Goal: Task Accomplishment & Management: Complete application form

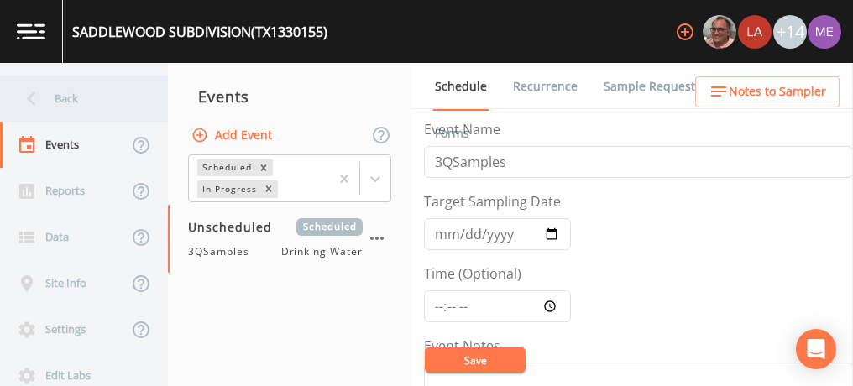
click at [71, 98] on div "Back" at bounding box center [75, 99] width 151 height 46
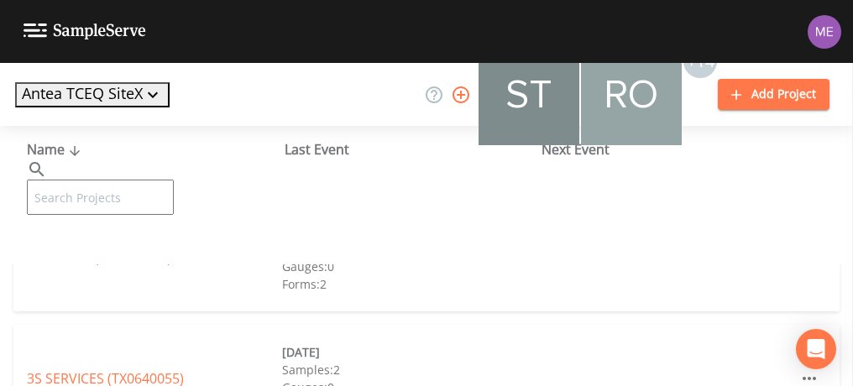
click at [100, 180] on input "text" at bounding box center [100, 197] width 147 height 35
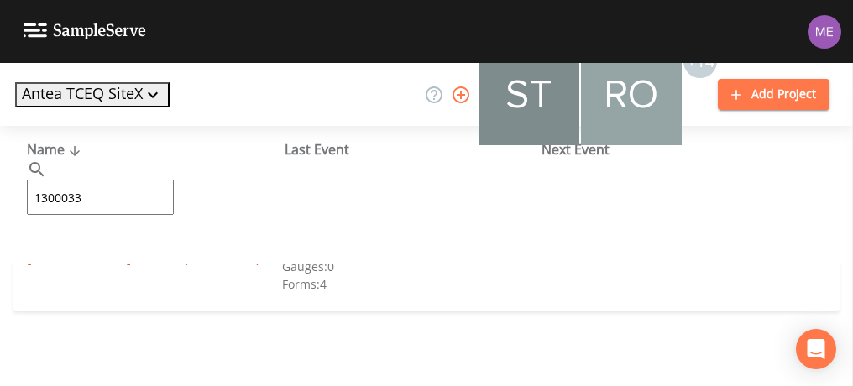
type input "1300033"
click at [71, 252] on link "[PERSON_NAME] UTILITY (TX1300033)" at bounding box center [143, 258] width 233 height 18
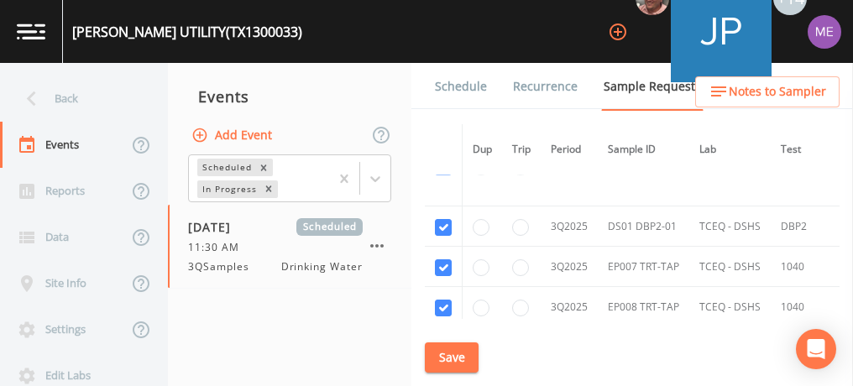
scroll to position [2945, 0]
click at [462, 83] on link "Schedule" at bounding box center [461, 86] width 57 height 47
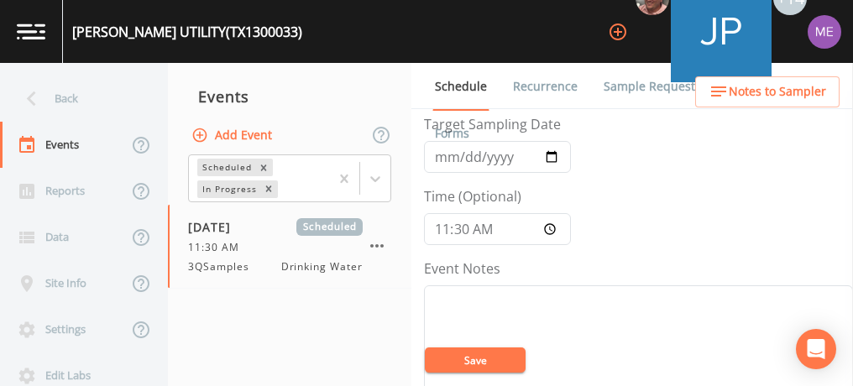
scroll to position [70, 0]
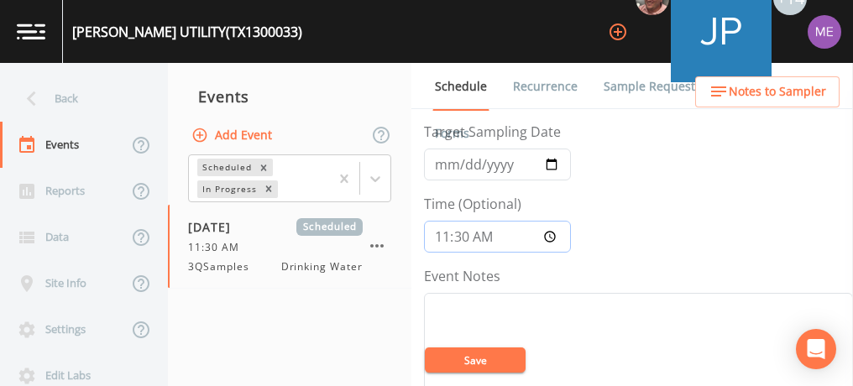
click at [484, 239] on input "11:30:00" at bounding box center [497, 237] width 147 height 32
click at [456, 233] on input "23:30" at bounding box center [497, 237] width 147 height 32
click at [443, 233] on input "23:00" at bounding box center [497, 237] width 147 height 32
type input "13:00"
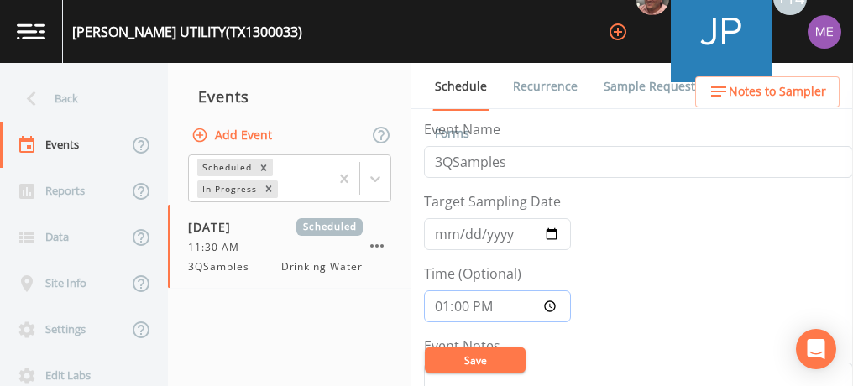
scroll to position [1, 0]
click at [443, 231] on input "[DATE]" at bounding box center [497, 234] width 147 height 32
click at [464, 233] on input "[DATE]" at bounding box center [497, 234] width 147 height 32
type input "[DATE]"
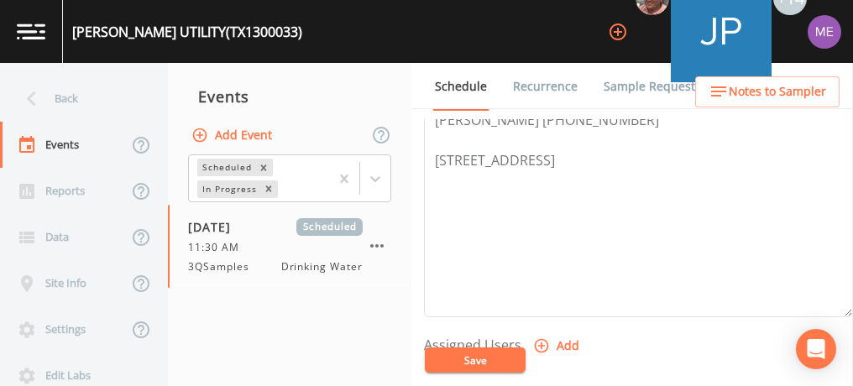
scroll to position [542, 0]
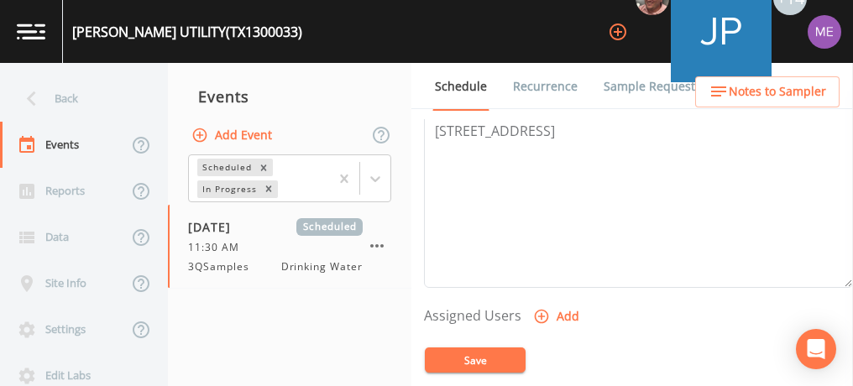
click at [541, 310] on icon "button" at bounding box center [541, 316] width 17 height 17
select select "6518b6a0-c5fa-4d0f-8e3d-fc6e8623860b"
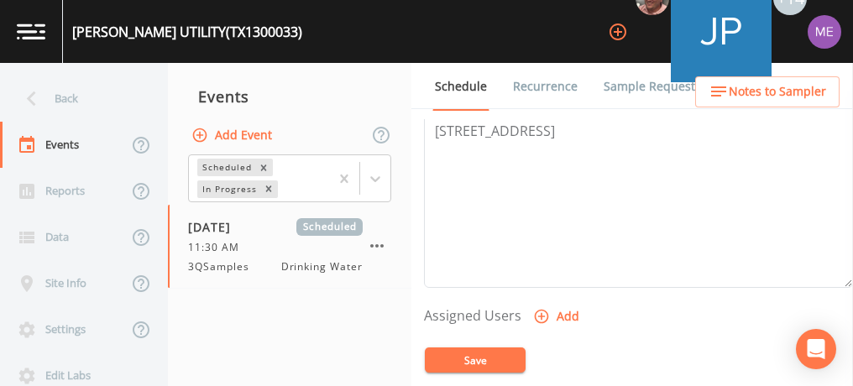
select select
click at [474, 363] on button "Save" at bounding box center [475, 360] width 101 height 25
click at [743, 94] on span "Notes to Sampler" at bounding box center [777, 91] width 97 height 21
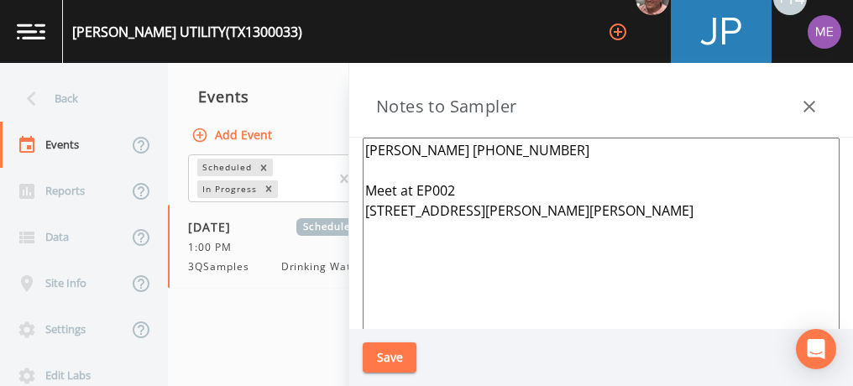
click at [366, 190] on textarea "[PERSON_NAME] [PHONE_NUMBER] Meet at EP002 [STREET_ADDRESS][PERSON_NAME][PERSON…" at bounding box center [601, 342] width 477 height 408
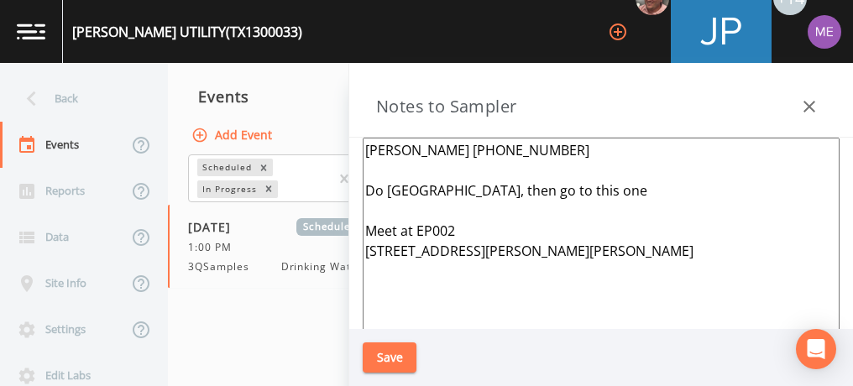
type textarea "[PERSON_NAME] [PHONE_NUMBER] Do [GEOGRAPHIC_DATA], then go to this one Meet at …"
click at [383, 360] on button "Save" at bounding box center [390, 358] width 54 height 31
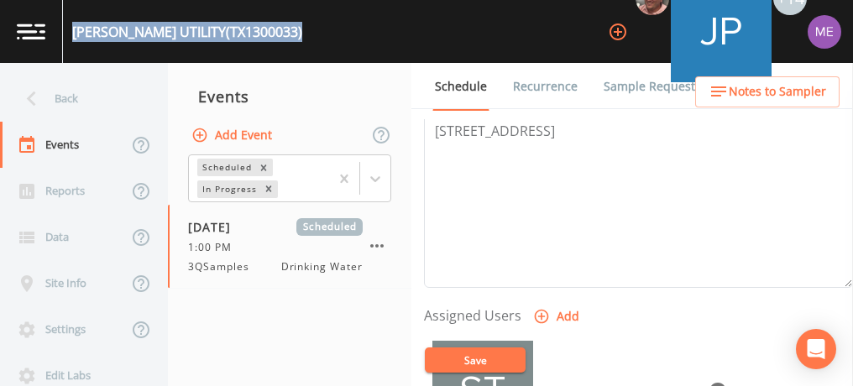
drag, startPoint x: 75, startPoint y: 30, endPoint x: 299, endPoint y: 30, distance: 224.2
click at [299, 30] on div "[PERSON_NAME] UTILITY (TX1300033) +14" at bounding box center [426, 31] width 853 height 63
copy div "[PERSON_NAME] UTILITY (TX1300033)"
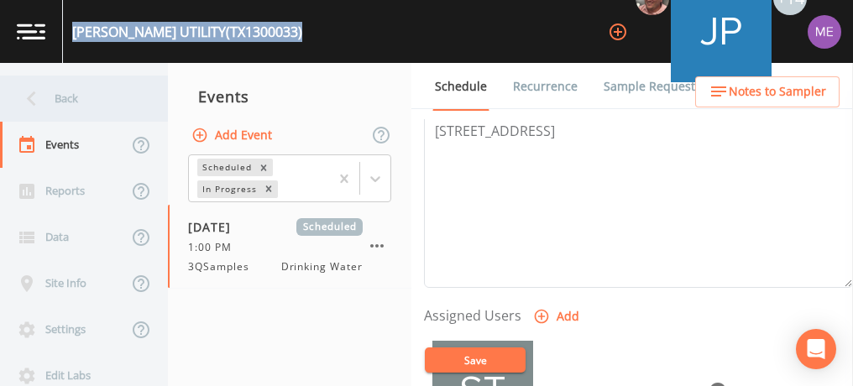
click at [56, 97] on div "Back" at bounding box center [75, 99] width 151 height 46
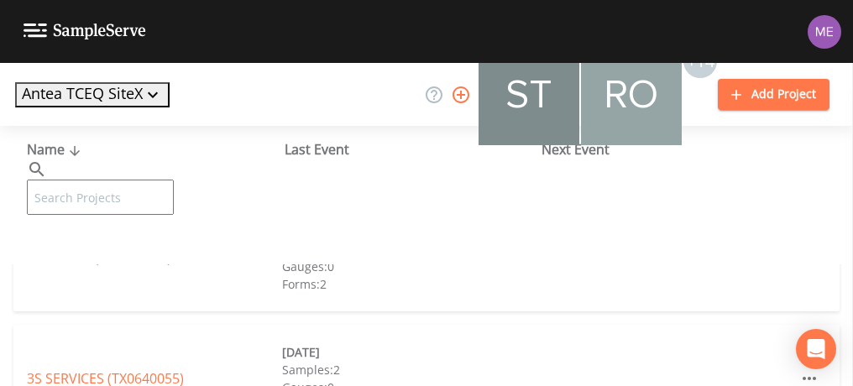
click at [81, 180] on input "text" at bounding box center [100, 197] width 147 height 35
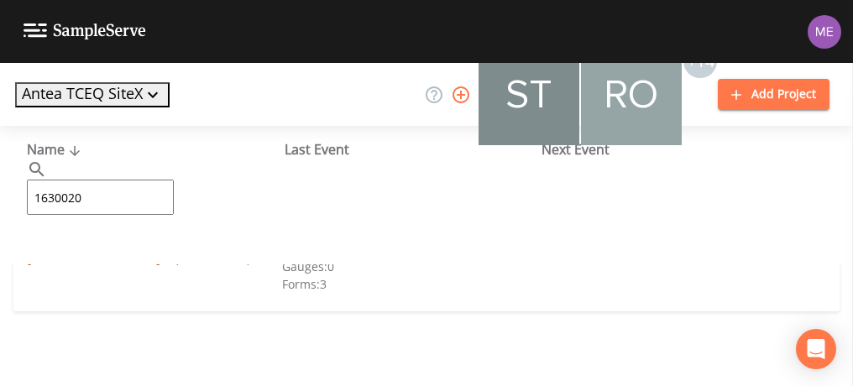
type input "1630020"
click at [96, 250] on link "[GEOGRAPHIC_DATA] 2 (TX1630020)" at bounding box center [139, 258] width 224 height 18
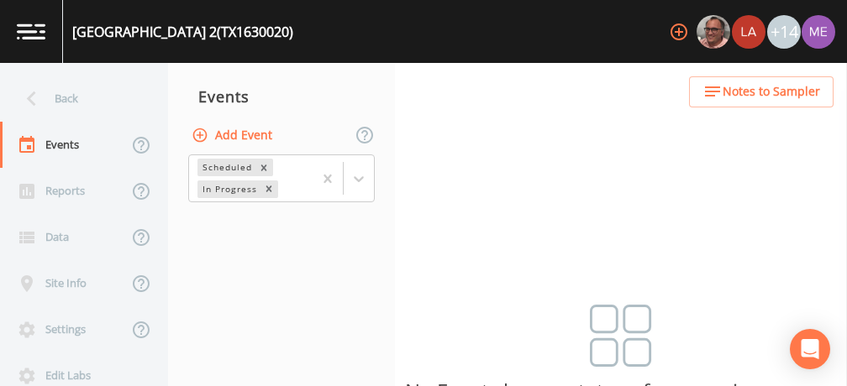
click at [226, 139] on button "Add Event" at bounding box center [233, 135] width 91 height 31
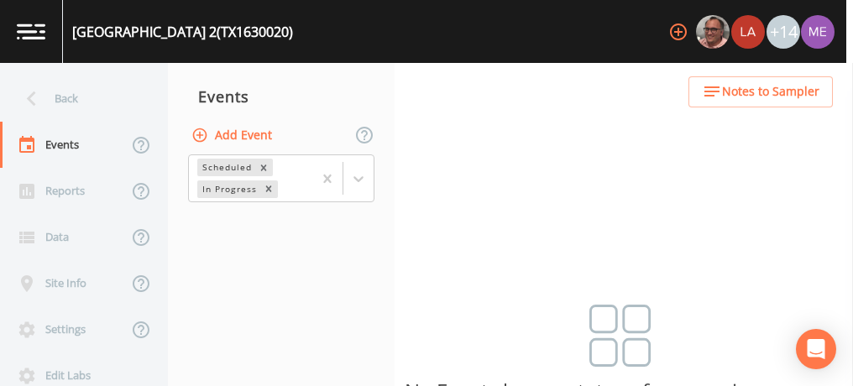
type input "3QSamples"
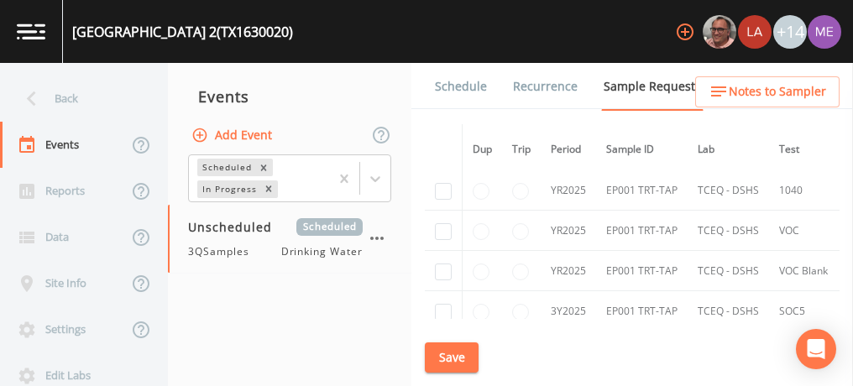
scroll to position [566, 0]
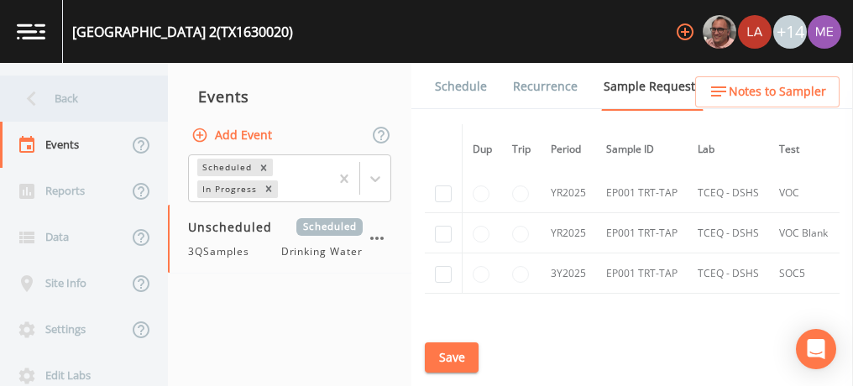
click at [72, 96] on div "Back" at bounding box center [75, 99] width 151 height 46
